Goal: Task Accomplishment & Management: Complete application form

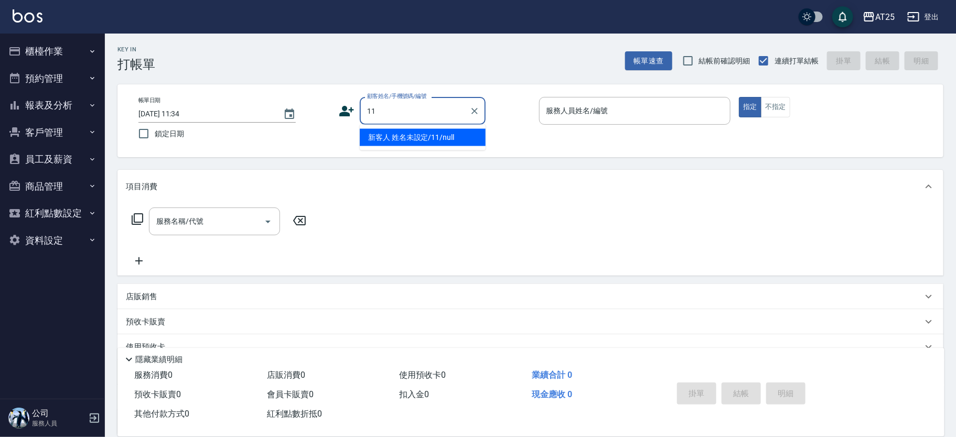
type input "新客人 姓名未設定/11/null"
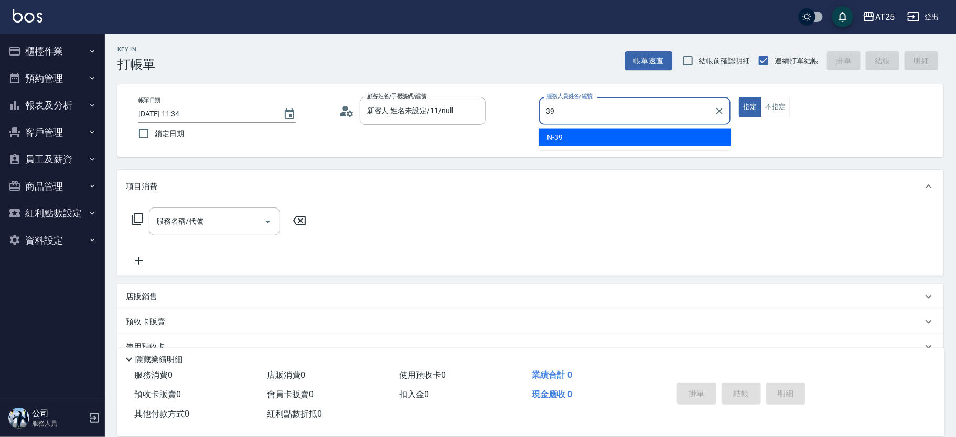
type input "N-39"
type button "true"
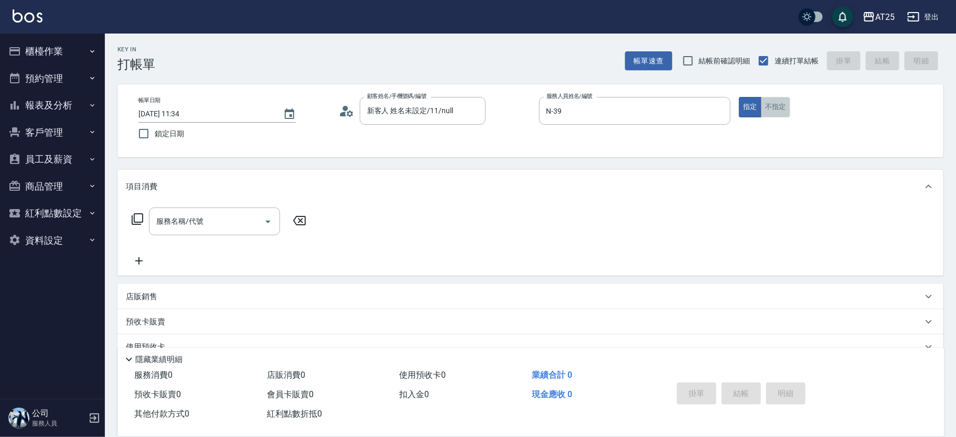
click at [783, 110] on button "不指定" at bounding box center [775, 107] width 29 height 20
type button "false"
type input "201"
type input "30"
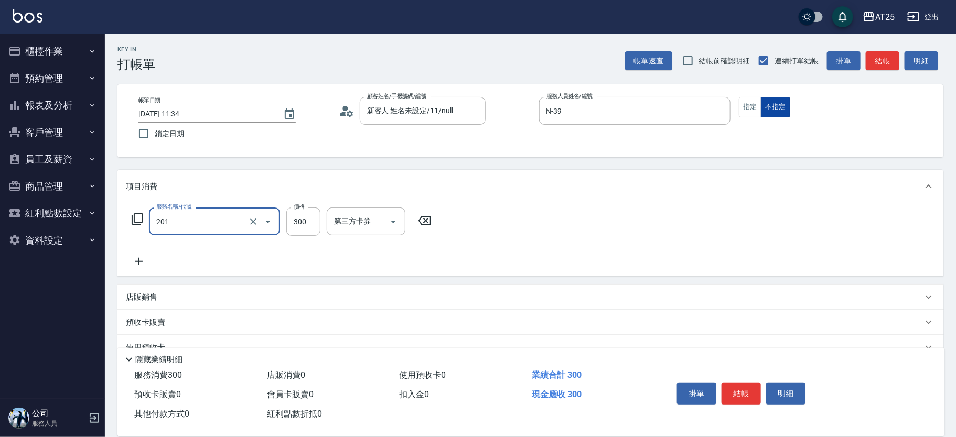
type input "洗髮(201)"
type input "0"
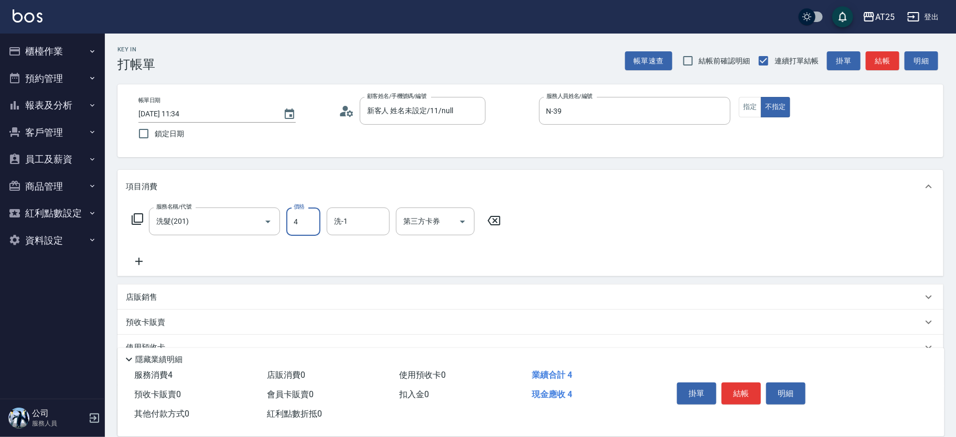
type input "40"
type input "400"
click at [747, 389] on button "結帳" at bounding box center [741, 394] width 39 height 22
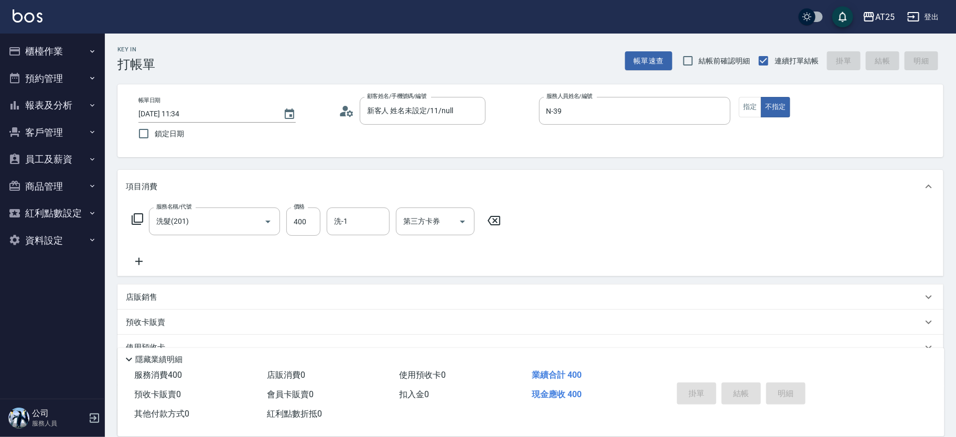
type input "[DATE] 12:41"
type input "0"
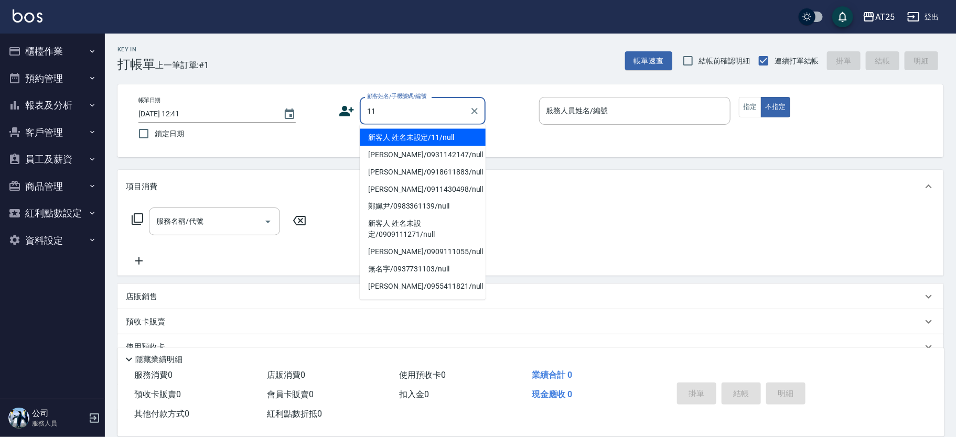
type input "新客人 姓名未設定/11/null"
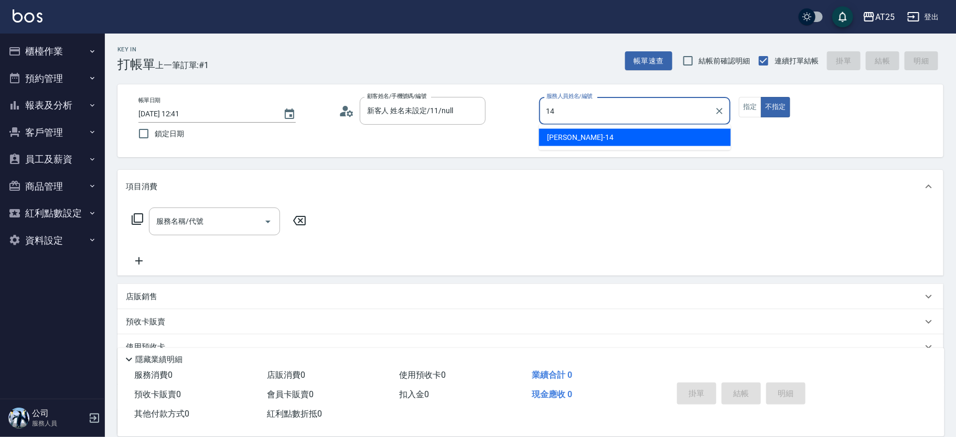
type input "[PERSON_NAME]-14"
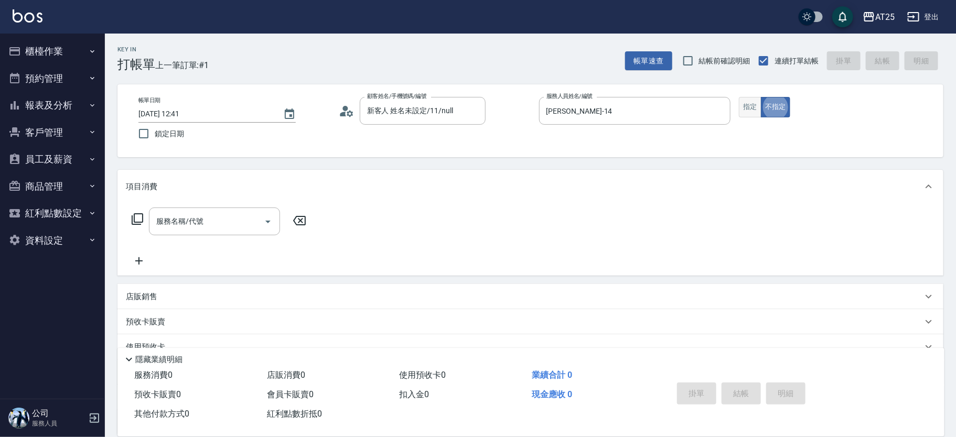
click at [753, 112] on button "指定" at bounding box center [750, 107] width 23 height 20
type input "201"
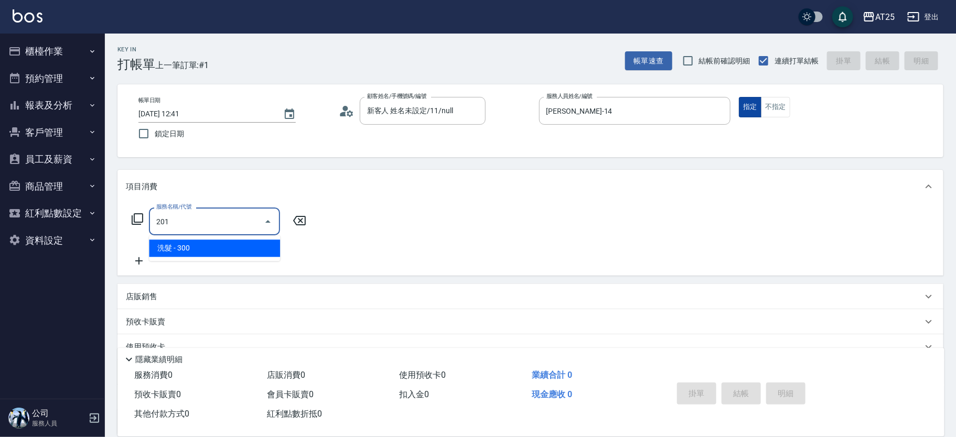
type input "30"
type input "洗髮(201)"
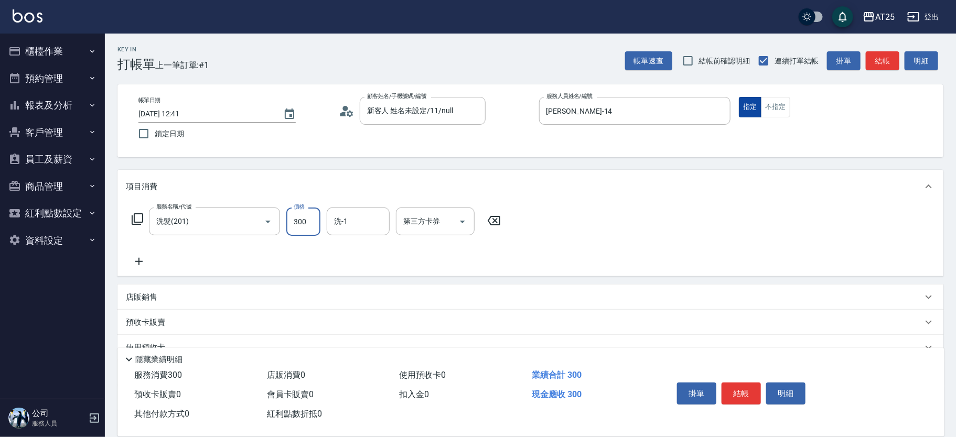
type input "0"
type input "40"
type input "400"
type input "[PERSON_NAME]-58"
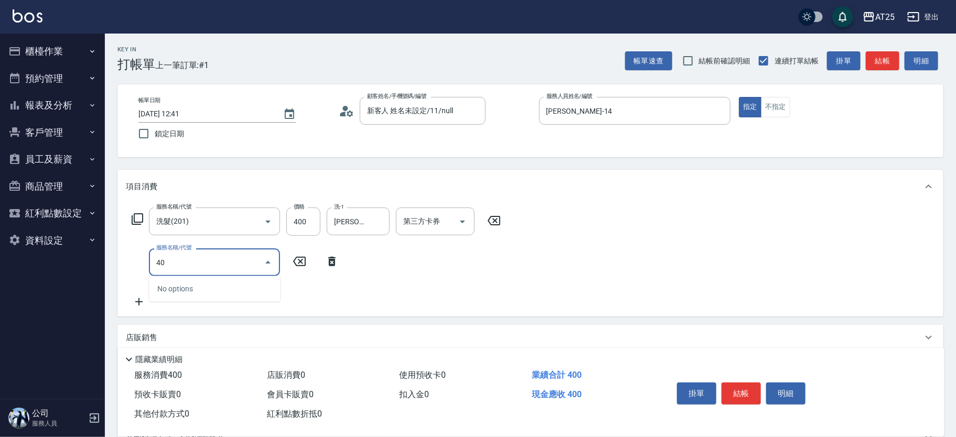
type input "401"
type input "70"
type input "剪髮(401)"
type input "40"
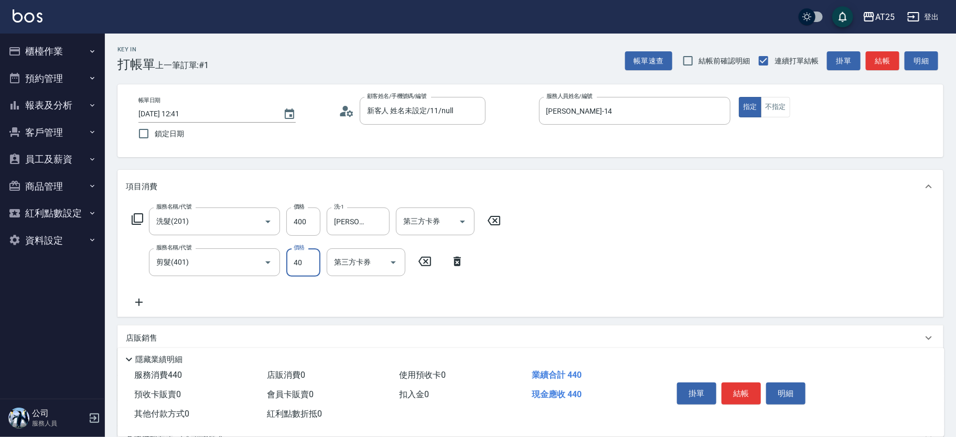
type input "80"
type input "400"
click at [740, 399] on button "結帳" at bounding box center [741, 394] width 39 height 22
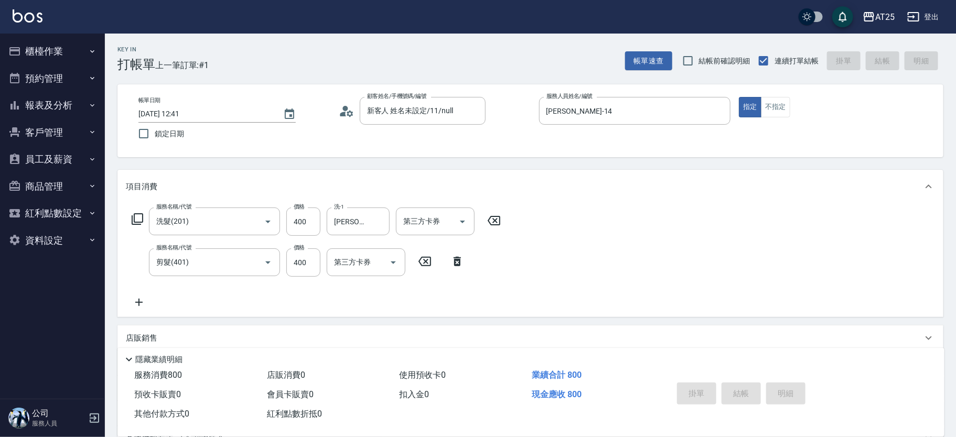
type input "0"
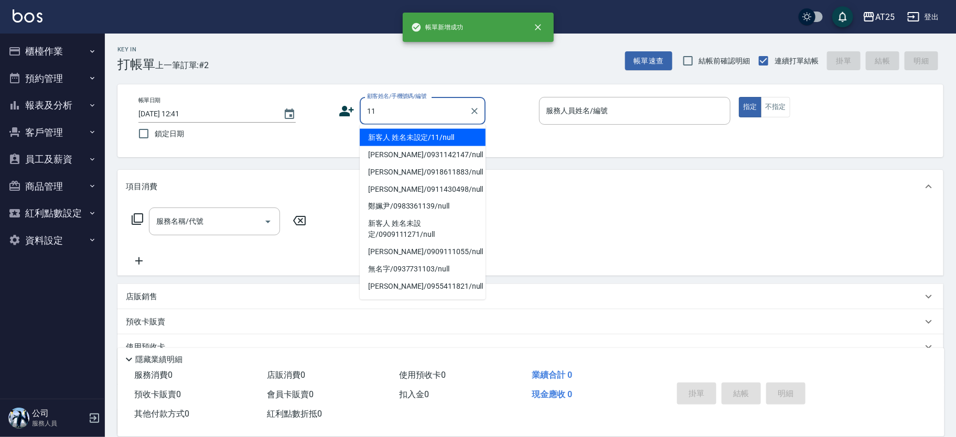
type input "新客人 姓名未設定/11/null"
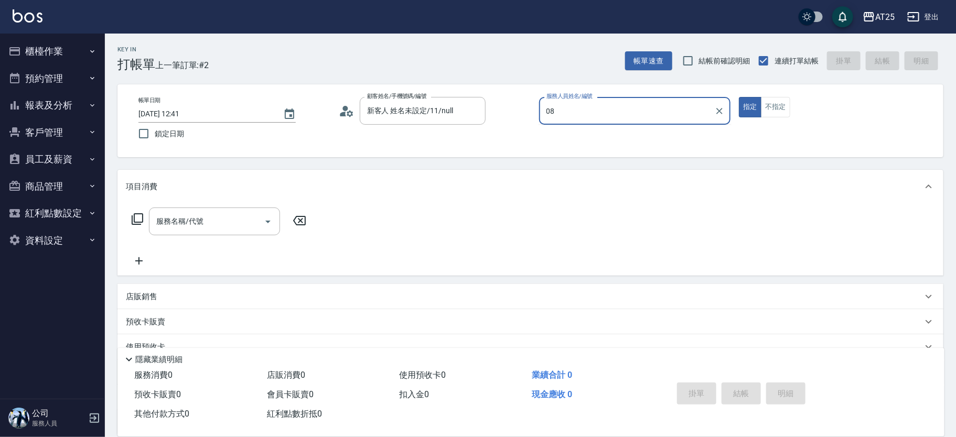
type input "[PERSON_NAME]-08"
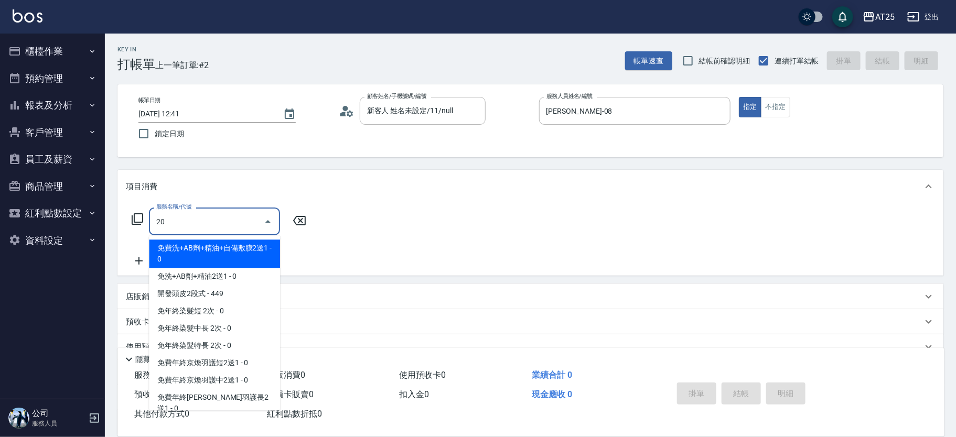
type input "201"
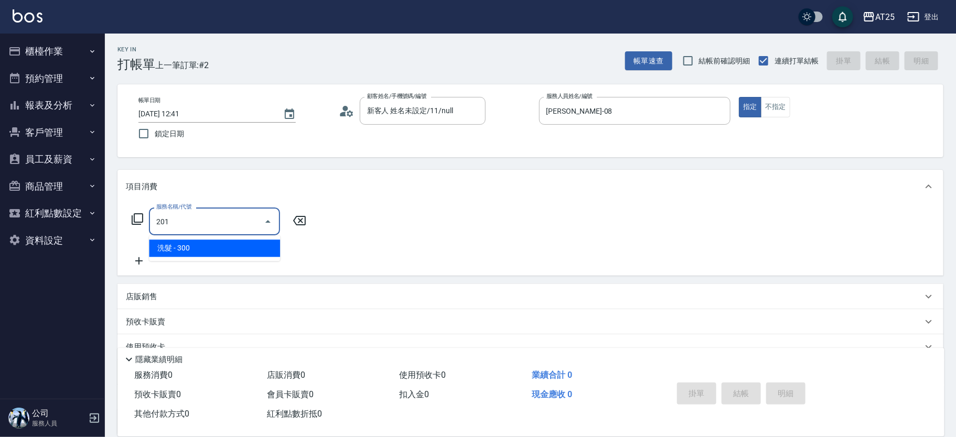
type input "30"
type input "洗髮(201)"
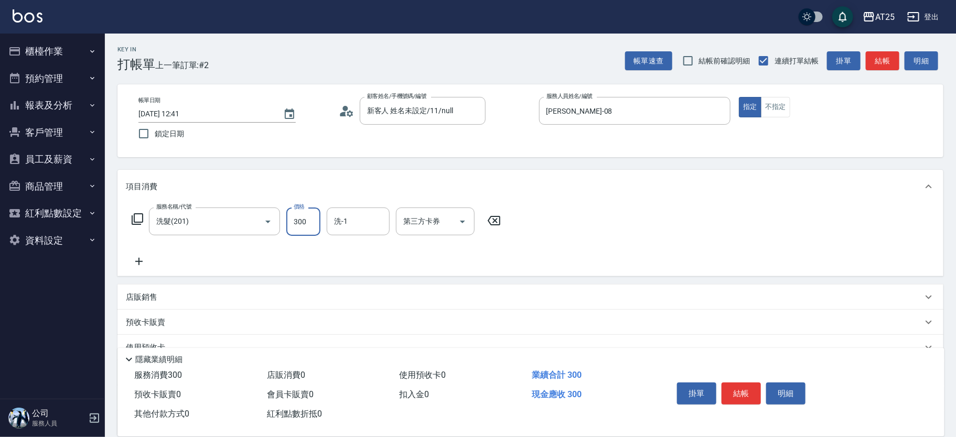
type input "0"
type input "50"
type input "500"
click at [740, 392] on button "結帳" at bounding box center [741, 394] width 39 height 22
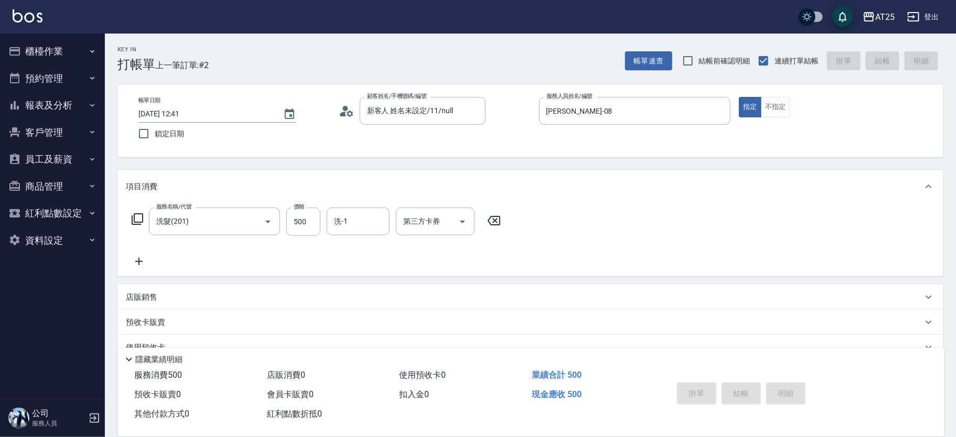
type input "0"
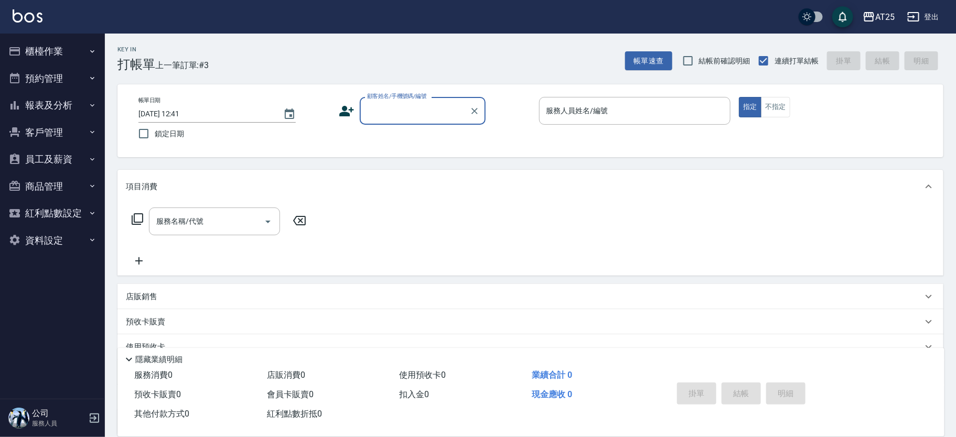
click at [739, 389] on div "掛單 結帳 明細" at bounding box center [741, 395] width 137 height 33
